Goal: Information Seeking & Learning: Learn about a topic

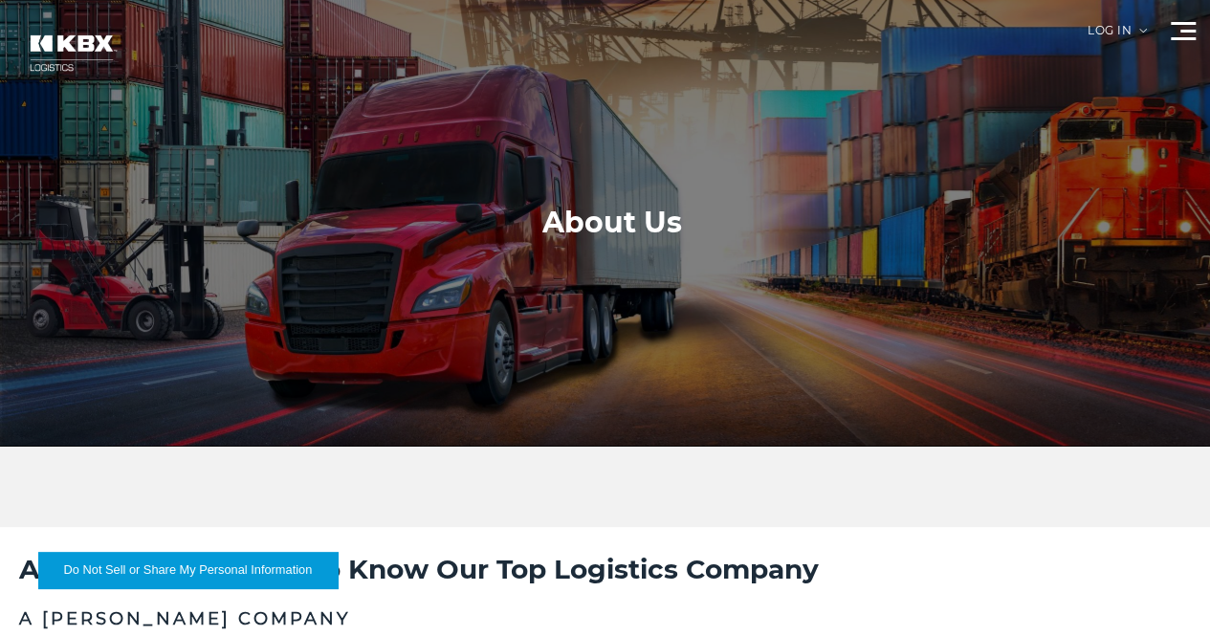
click at [0, 0] on link "Our Solutions" at bounding box center [0, 0] width 0 height 0
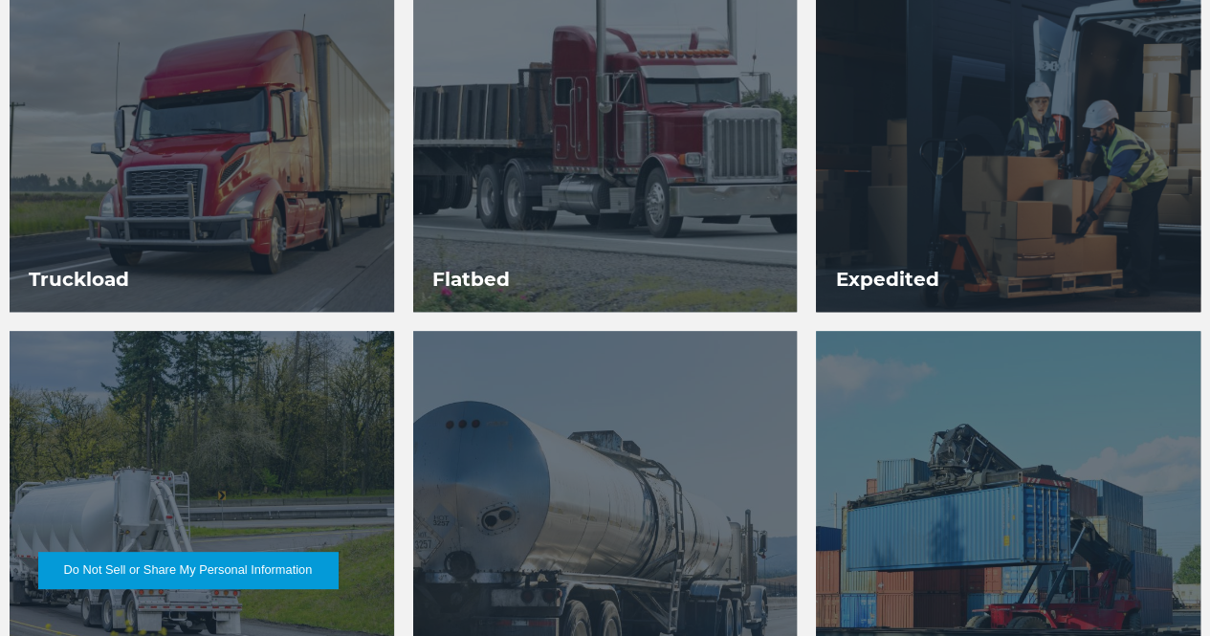
scroll to position [1147, 0]
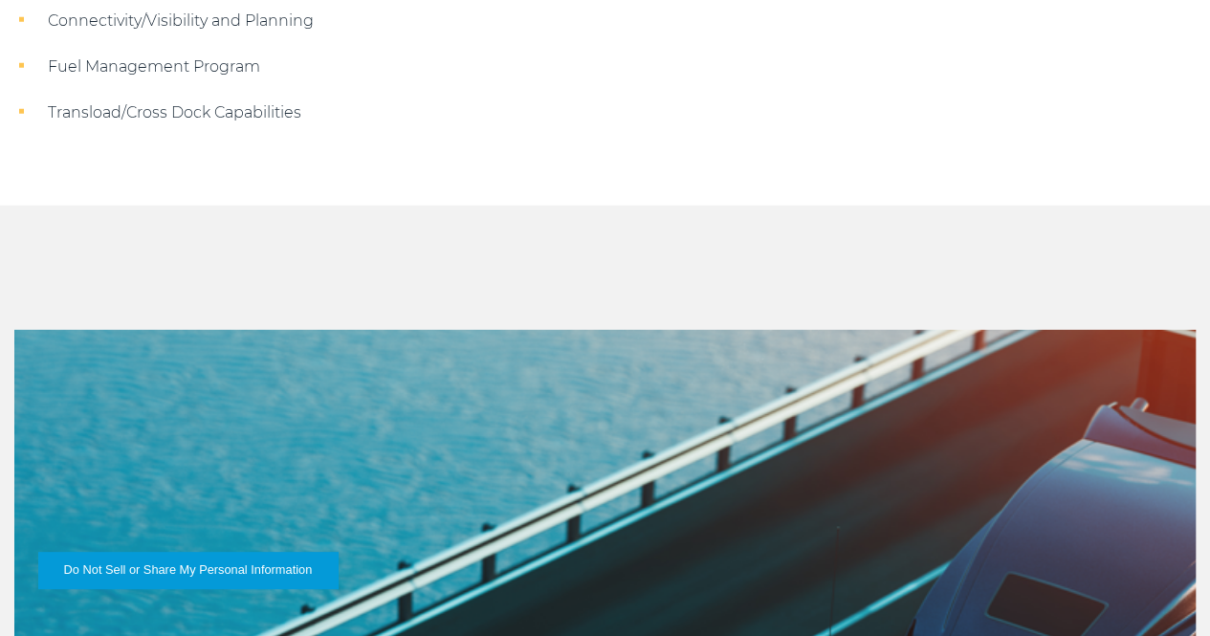
scroll to position [2773, 0]
